Goal: Task Accomplishment & Management: Manage account settings

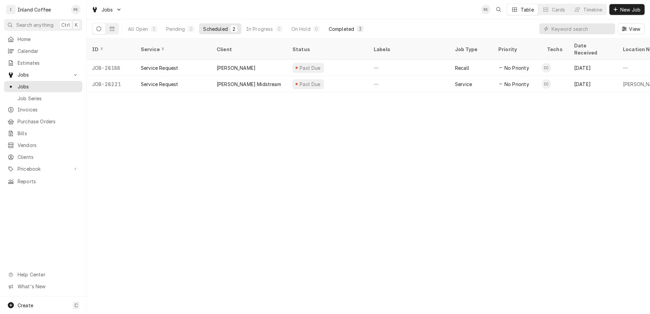
click at [333, 23] on button "Completed 3" at bounding box center [346, 28] width 43 height 11
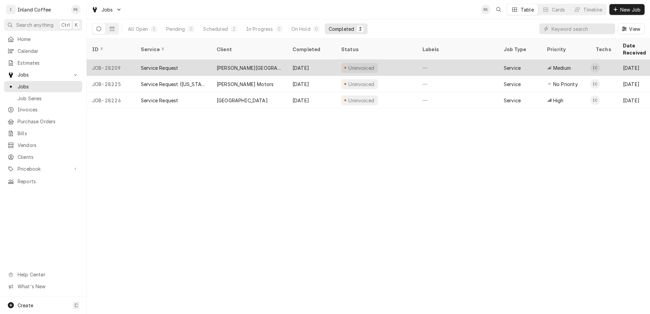
click at [233, 64] on div "[PERSON_NAME][GEOGRAPHIC_DATA]" at bounding box center [249, 67] width 65 height 7
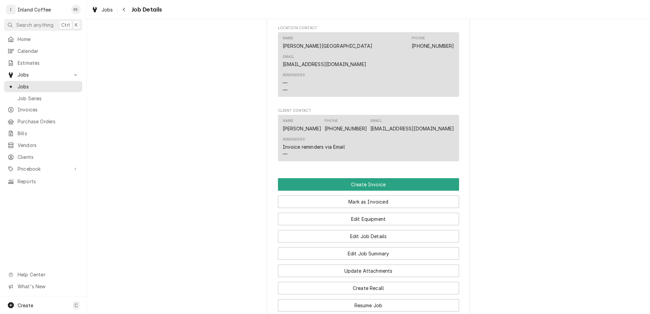
scroll to position [489, 0]
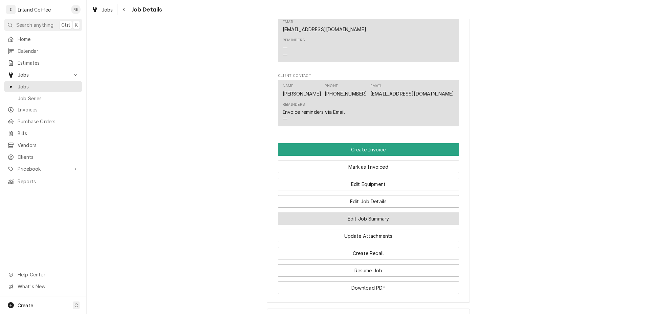
click at [372, 212] on button "Edit Job Summary" at bounding box center [368, 218] width 181 height 13
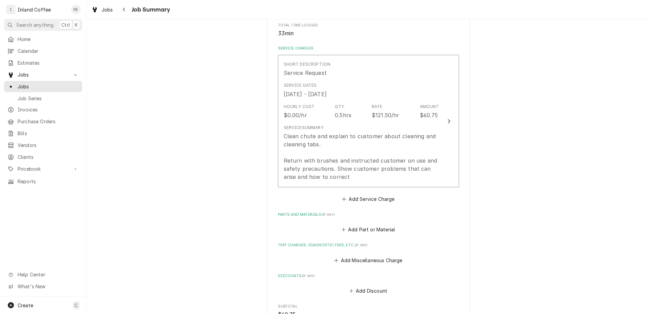
scroll to position [151, 0]
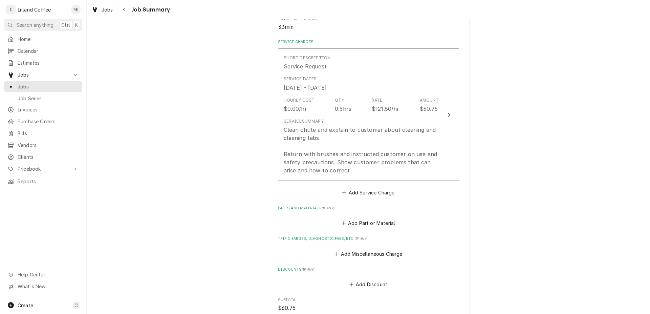
click at [201, 1] on div "Jobs Job Summary" at bounding box center [369, 9] width 564 height 19
